Goal: Find contact information: Find contact information

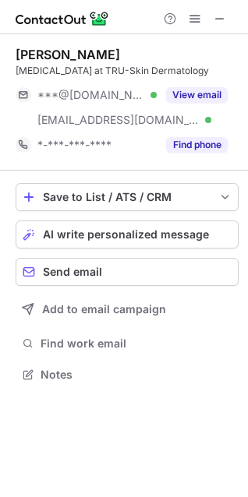
scroll to position [364, 248]
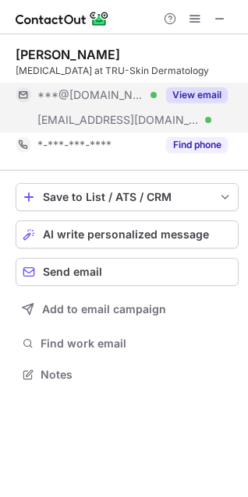
click at [196, 102] on button "View email" at bounding box center [197, 95] width 62 height 16
click at [196, 102] on div "***@[DOMAIN_NAME]" at bounding box center [122, 95] width 212 height 25
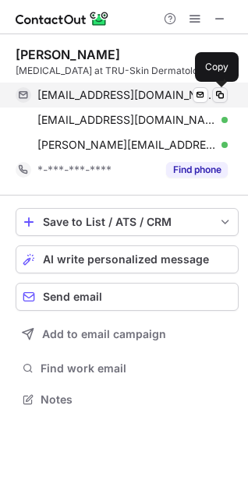
click at [221, 101] on button at bounding box center [220, 95] width 16 height 16
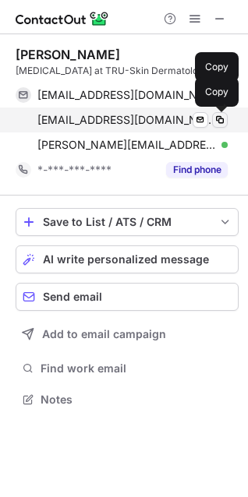
click at [218, 117] on span at bounding box center [220, 120] width 12 height 12
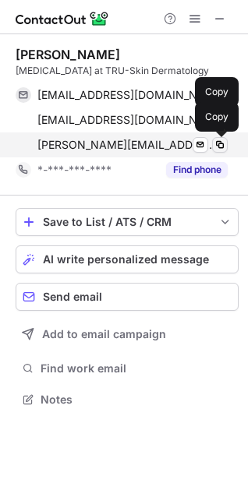
click at [225, 149] on span at bounding box center [220, 145] width 12 height 12
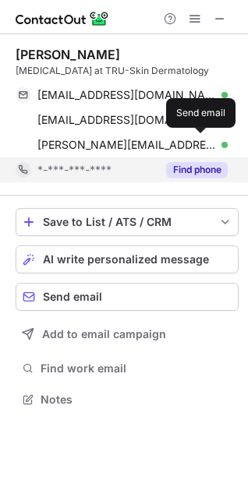
click at [202, 166] on button "Find phone" at bounding box center [197, 170] width 62 height 16
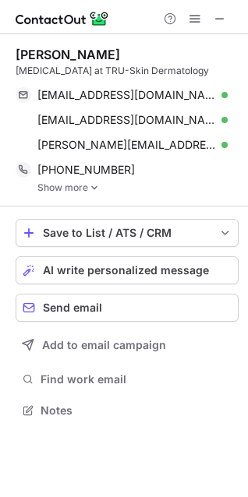
scroll to position [399, 248]
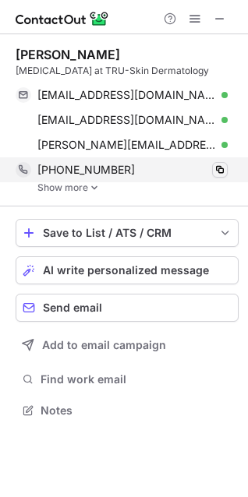
click at [218, 174] on span at bounding box center [220, 170] width 12 height 12
click at [90, 179] on div "[PHONE_NUMBER] Copy" at bounding box center [122, 169] width 212 height 25
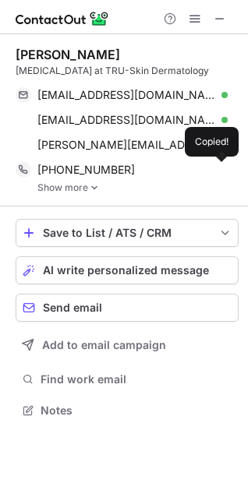
click at [86, 193] on div "[PERSON_NAME] [MEDICAL_DATA] at TRU-Skin Dermatology [EMAIL_ADDRESS][DOMAIN_NAM…" at bounding box center [127, 120] width 223 height 172
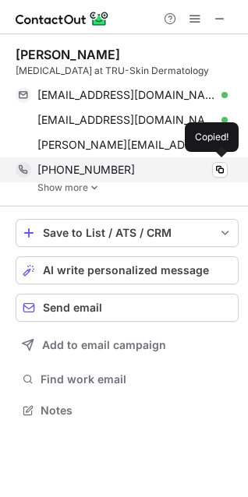
click at [90, 182] on div "[PHONE_NUMBER] Copied!" at bounding box center [122, 169] width 212 height 25
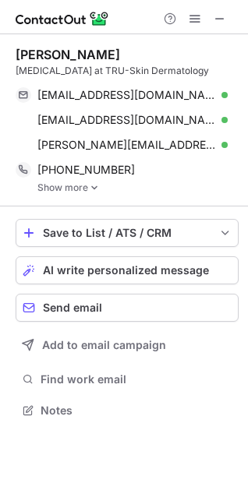
click at [90, 185] on img at bounding box center [94, 187] width 9 height 11
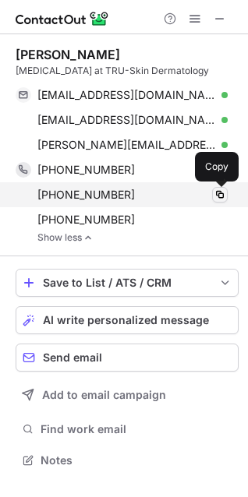
click at [221, 195] on span at bounding box center [220, 195] width 12 height 12
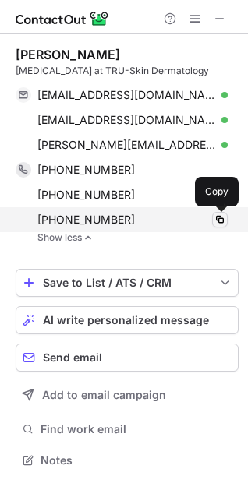
click at [221, 221] on span at bounding box center [220, 220] width 12 height 12
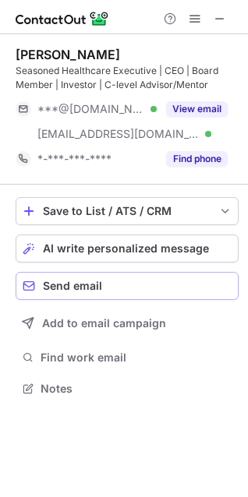
scroll to position [378, 248]
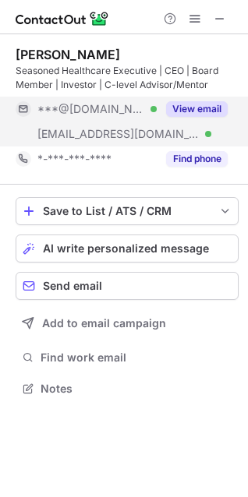
click at [210, 110] on button "View email" at bounding box center [197, 109] width 62 height 16
click at [210, 110] on div "***@[DOMAIN_NAME]" at bounding box center [132, 109] width 190 height 14
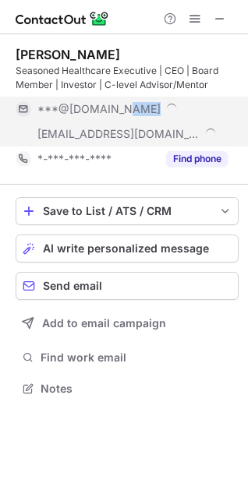
scroll to position [403, 248]
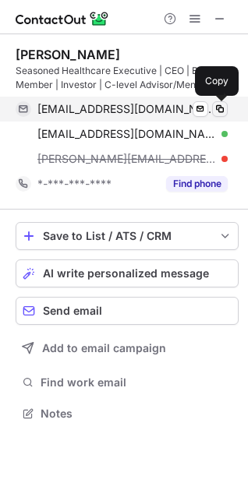
click at [220, 110] on span at bounding box center [220, 109] width 12 height 12
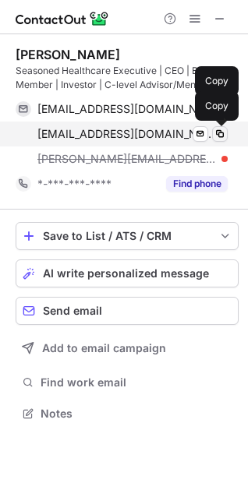
click at [218, 133] on span at bounding box center [220, 134] width 12 height 12
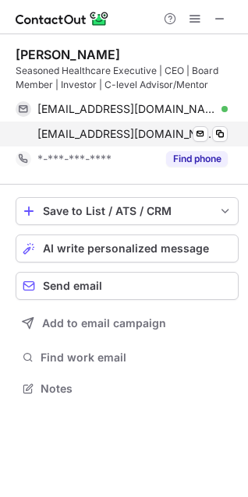
scroll to position [378, 248]
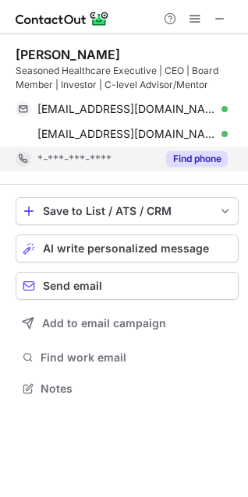
click at [184, 154] on button "Find phone" at bounding box center [197, 159] width 62 height 16
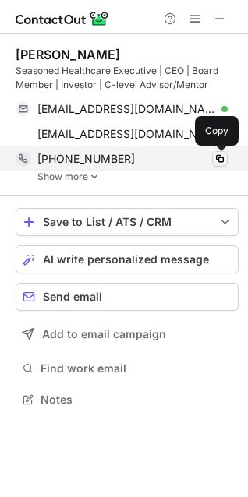
click at [219, 157] on span at bounding box center [220, 159] width 12 height 12
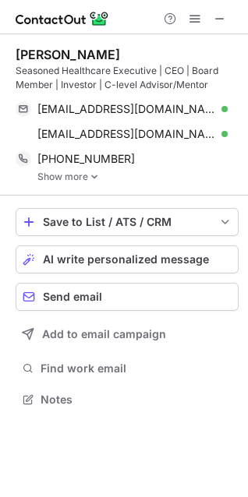
click at [75, 176] on link "Show more" at bounding box center [137, 177] width 201 height 11
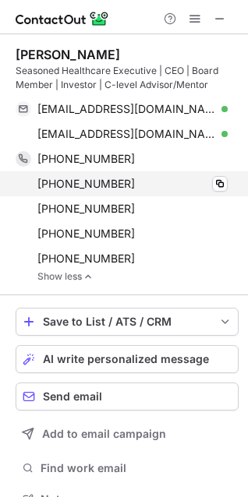
click at [209, 181] on div "[PHONE_NUMBER]" at bounding box center [132, 184] width 190 height 14
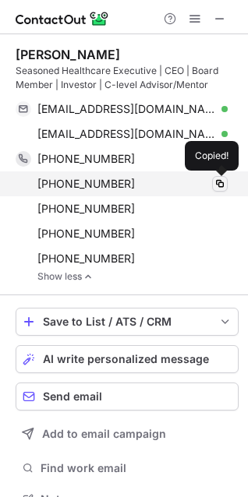
click at [221, 185] on span at bounding box center [220, 184] width 12 height 12
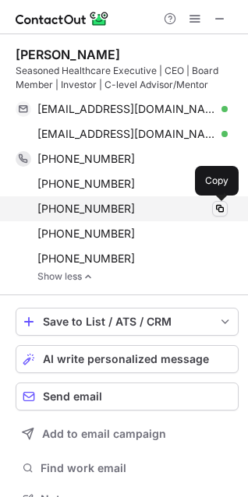
click at [221, 209] on span at bounding box center [220, 209] width 12 height 12
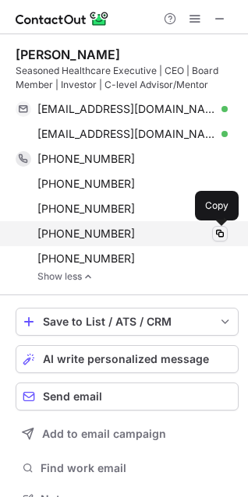
click at [221, 237] on span at bounding box center [220, 234] width 12 height 12
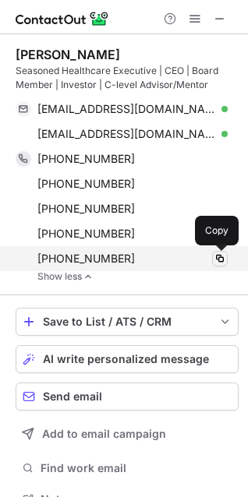
click at [218, 259] on span at bounding box center [220, 259] width 12 height 12
